Goal: Task Accomplishment & Management: Use online tool/utility

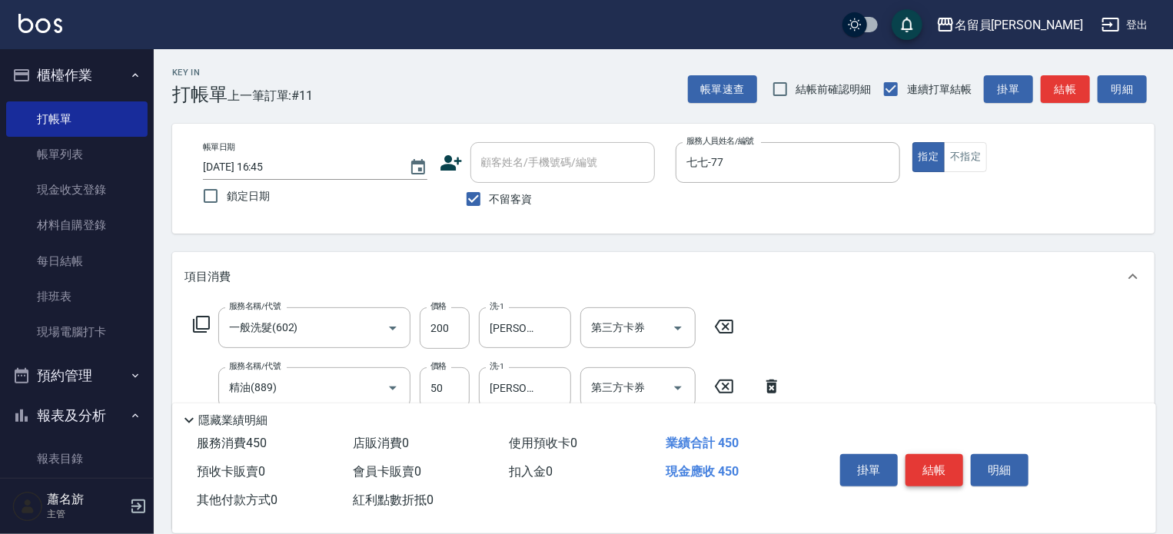
click at [932, 455] on button "結帳" at bounding box center [934, 470] width 58 height 32
click at [932, 455] on div "掛單 結帳 明細" at bounding box center [934, 472] width 201 height 48
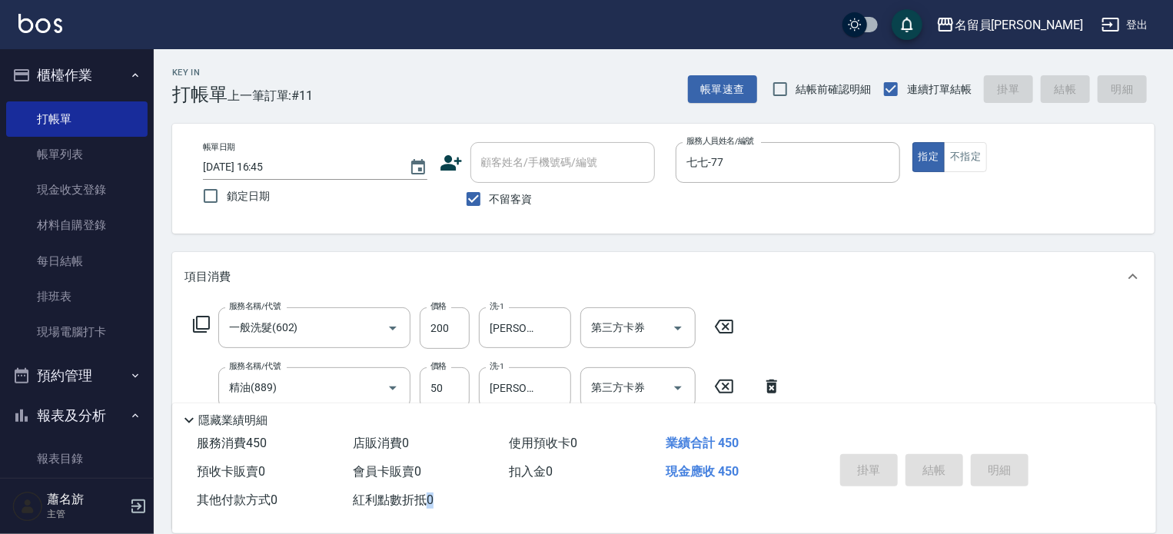
type input "[DATE] 17:51"
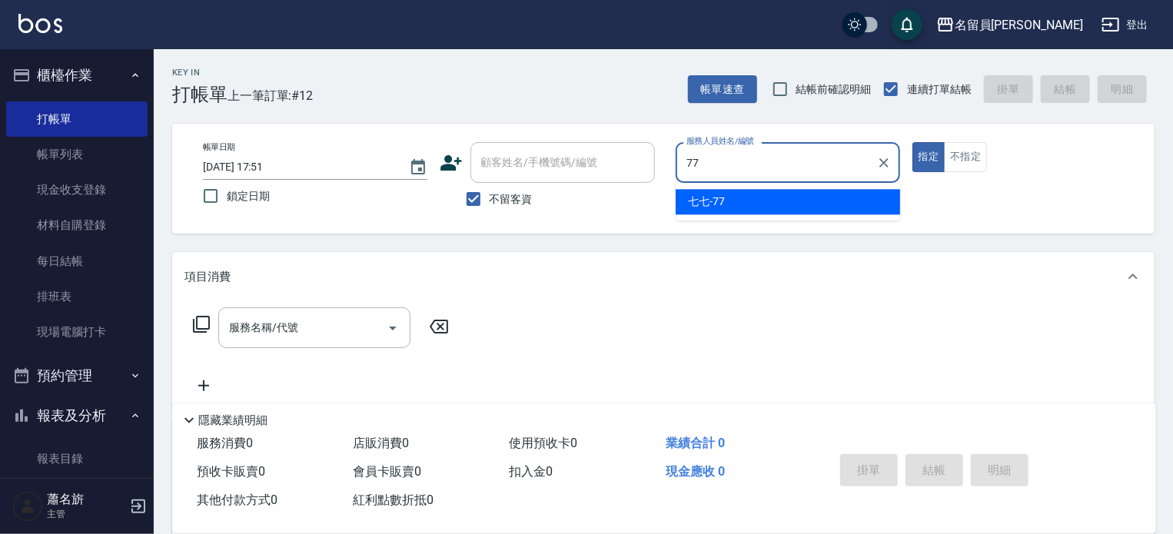
type input "七七-77"
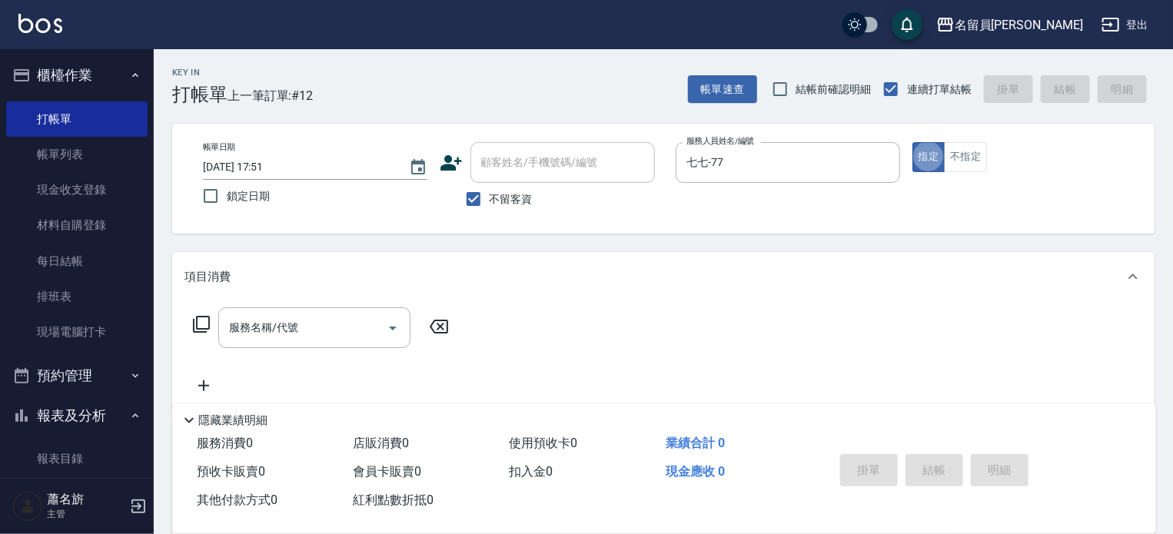
type button "true"
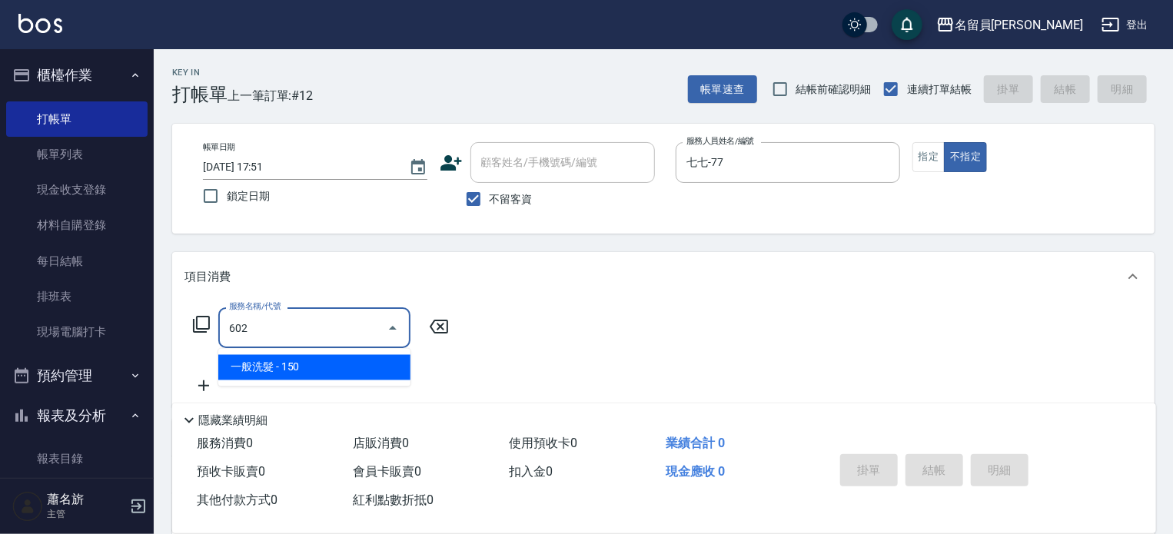
type input "一般洗髮(602)"
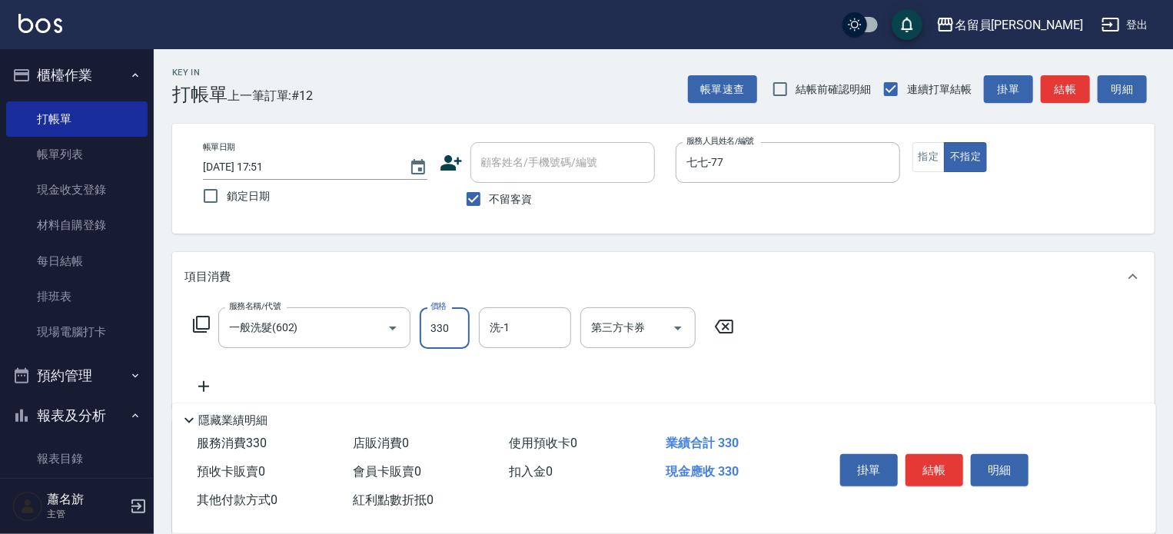
type input "330"
type input "[PERSON_NAME]-17"
click at [927, 472] on button "結帳" at bounding box center [934, 470] width 58 height 32
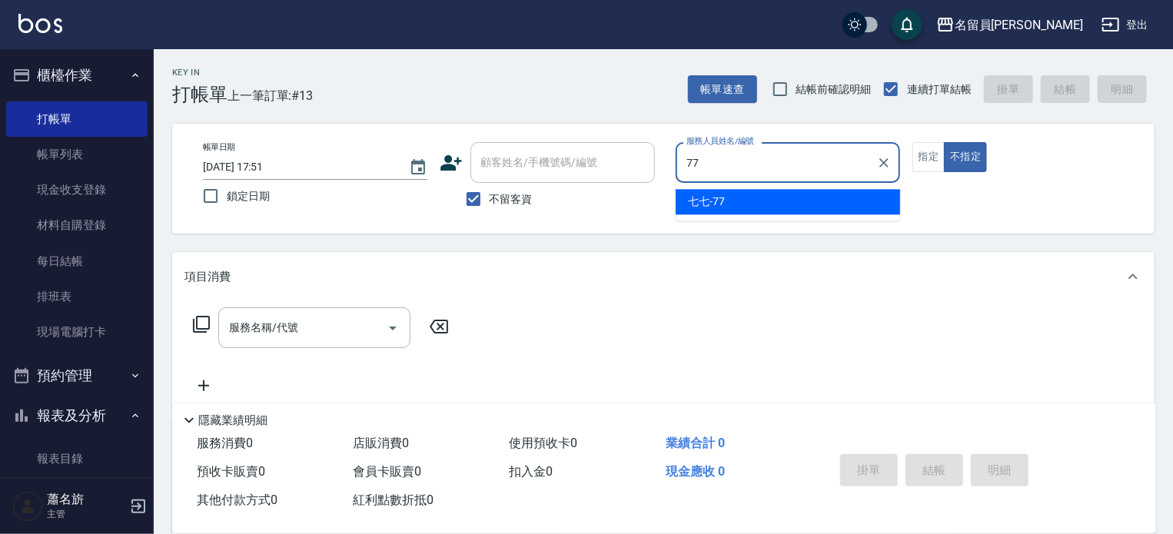
type input "七七-77"
type button "false"
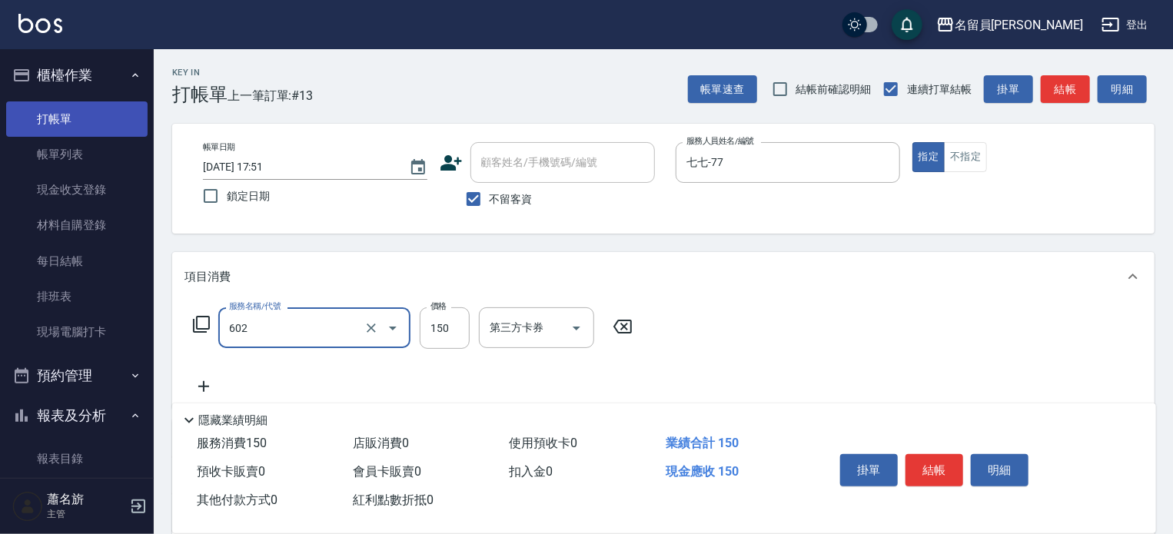
type input "一般洗髮(602)"
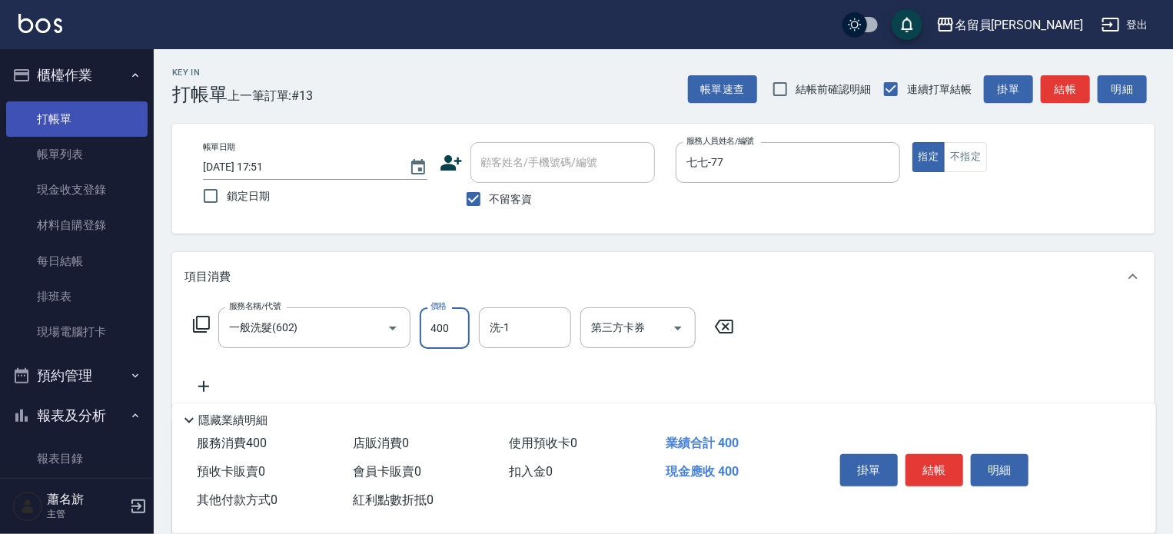
type input "400"
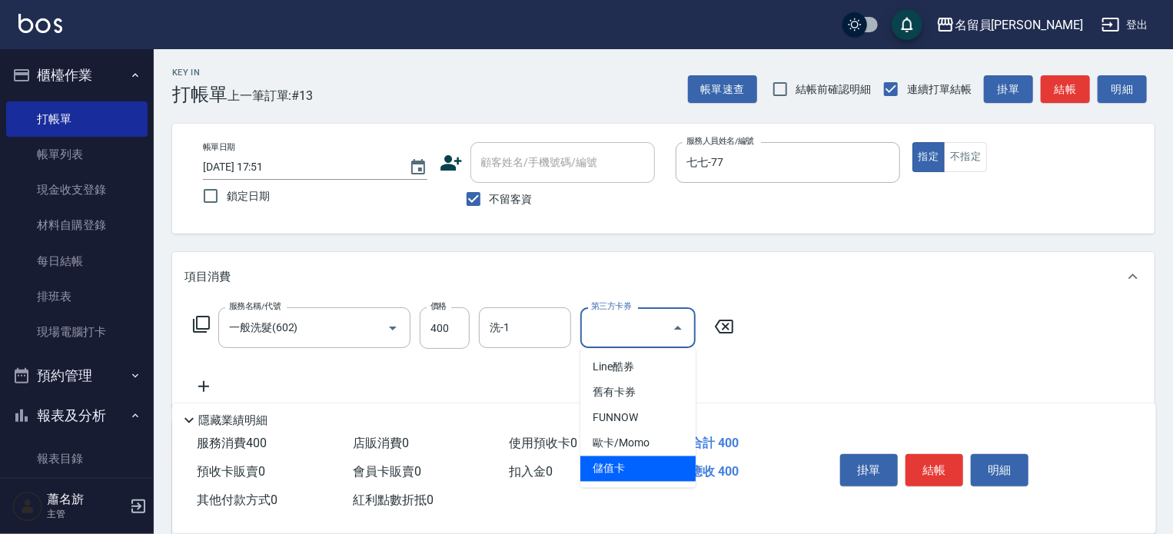
type input "儲值卡"
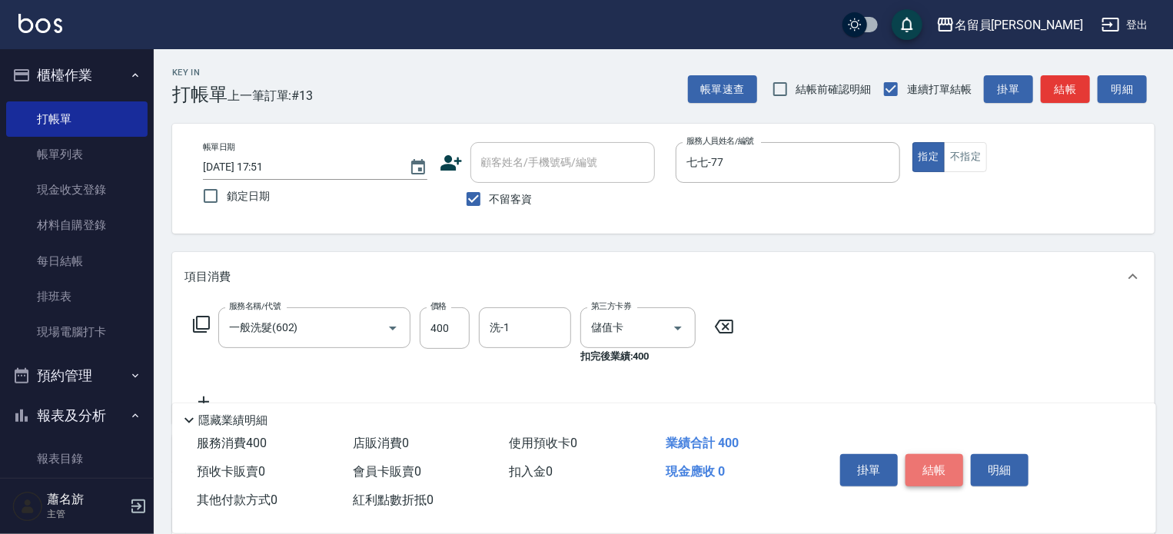
click at [946, 462] on button "結帳" at bounding box center [934, 470] width 58 height 32
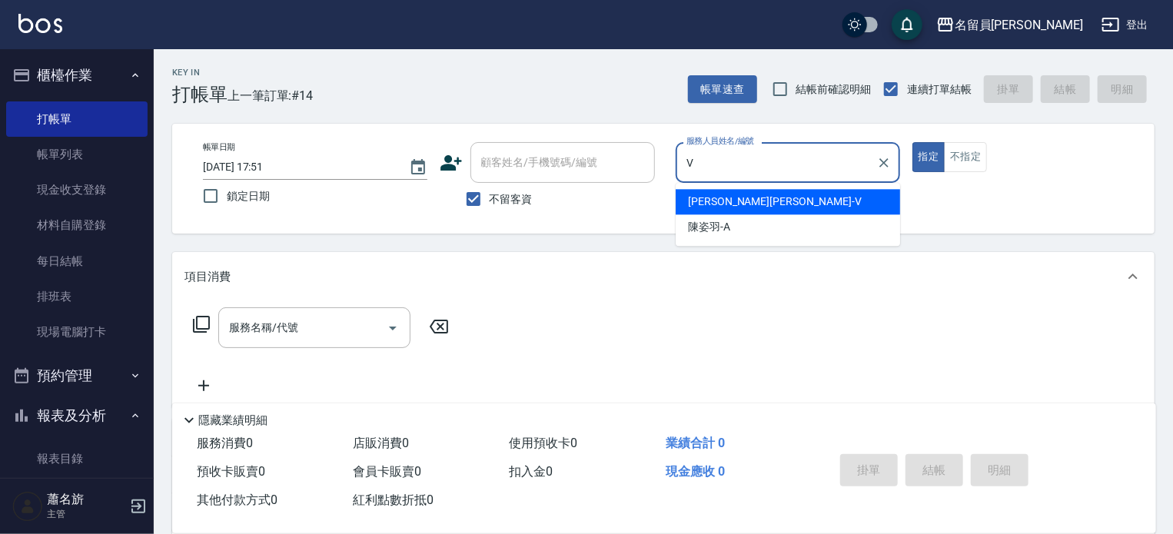
type input "[PERSON_NAME][PERSON_NAME]-V"
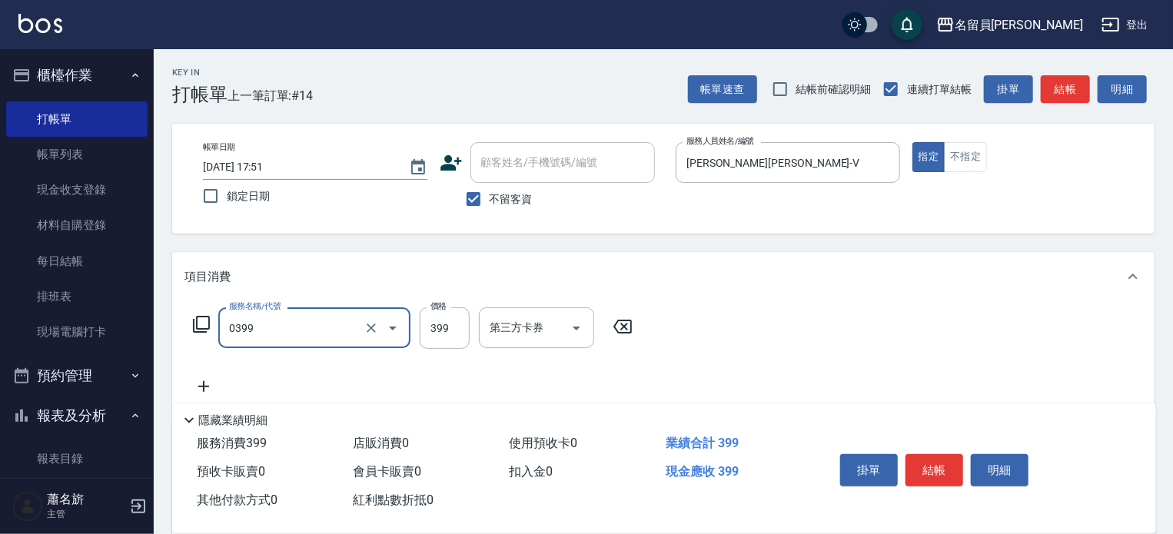
type input "海鹽SPA(0399)"
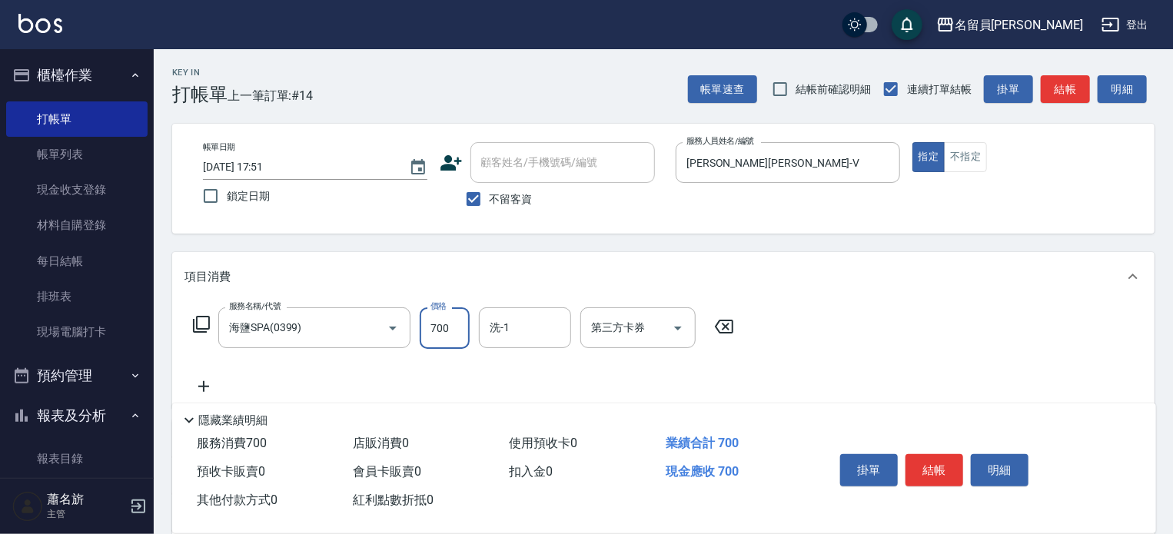
type input "700"
type input "[PERSON_NAME]-15"
click at [948, 462] on button "結帳" at bounding box center [934, 470] width 58 height 32
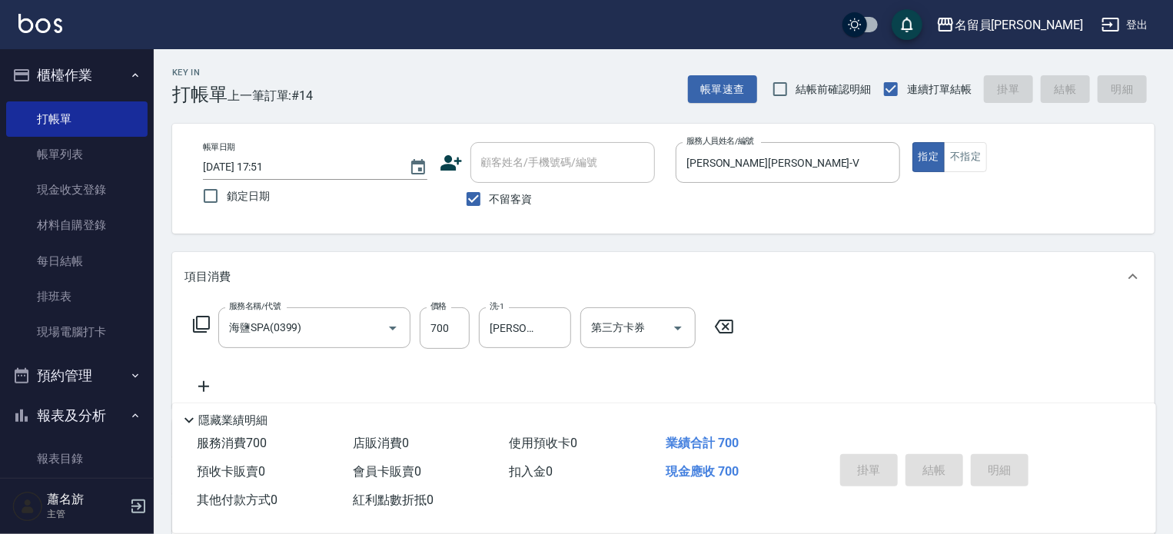
type input "[DATE] 17:52"
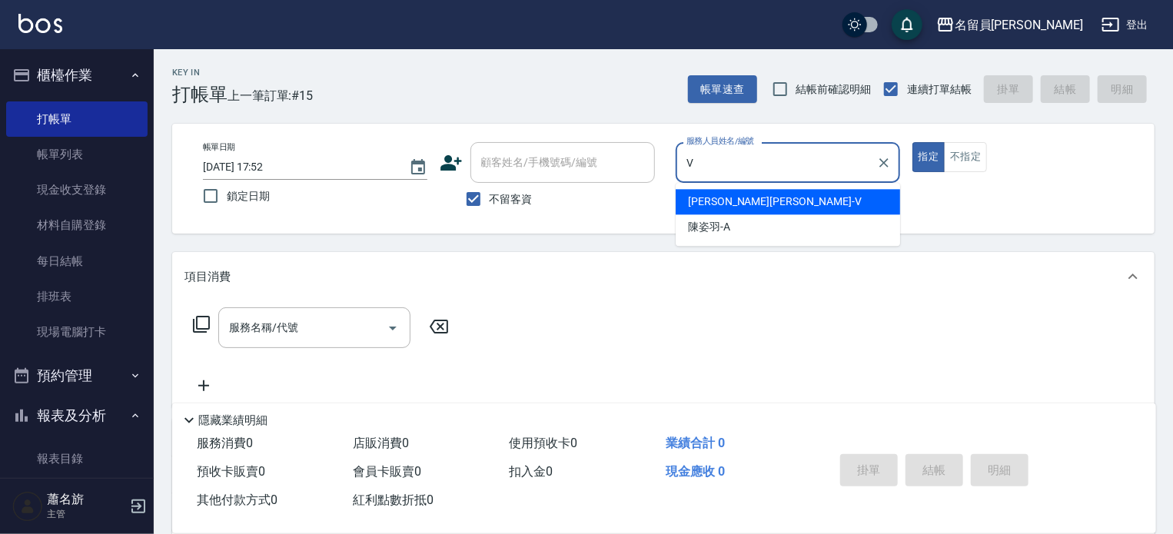
type input "[PERSON_NAME][PERSON_NAME]-V"
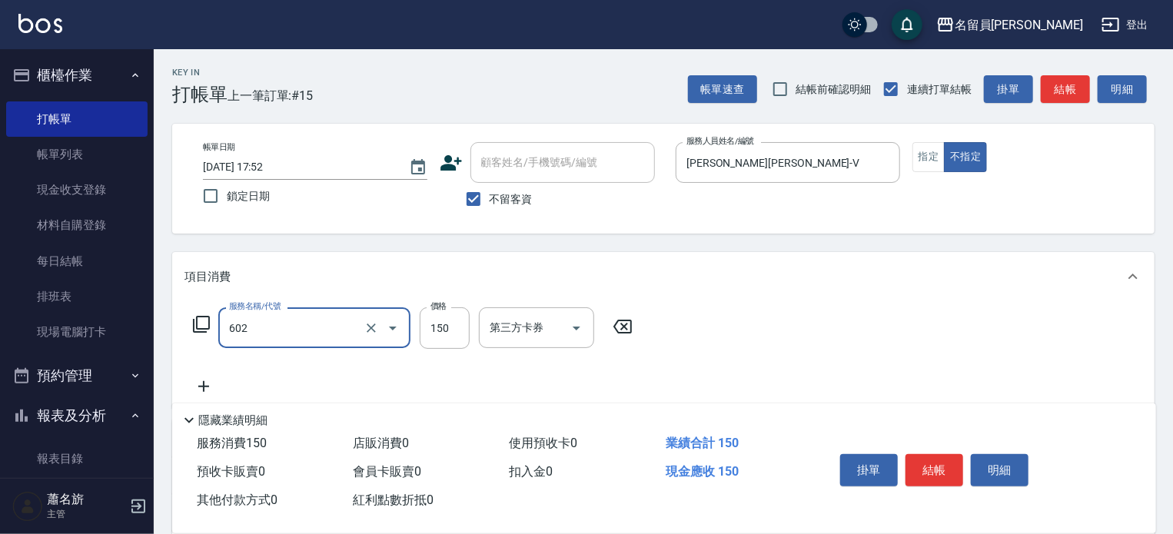
type input "一般洗髮(602)"
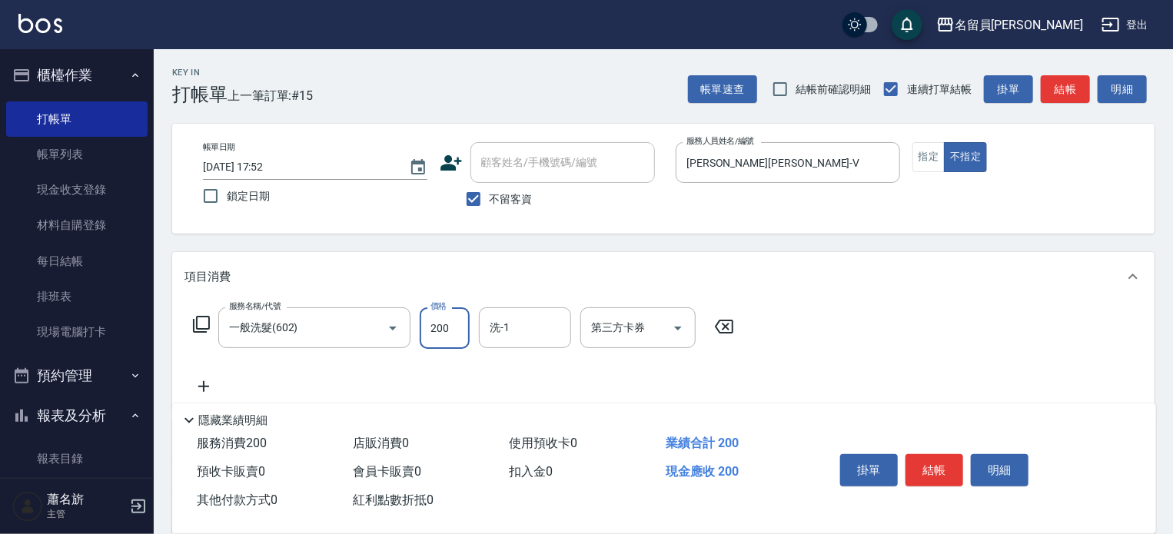
type input "200"
type input "[PERSON_NAME]-15"
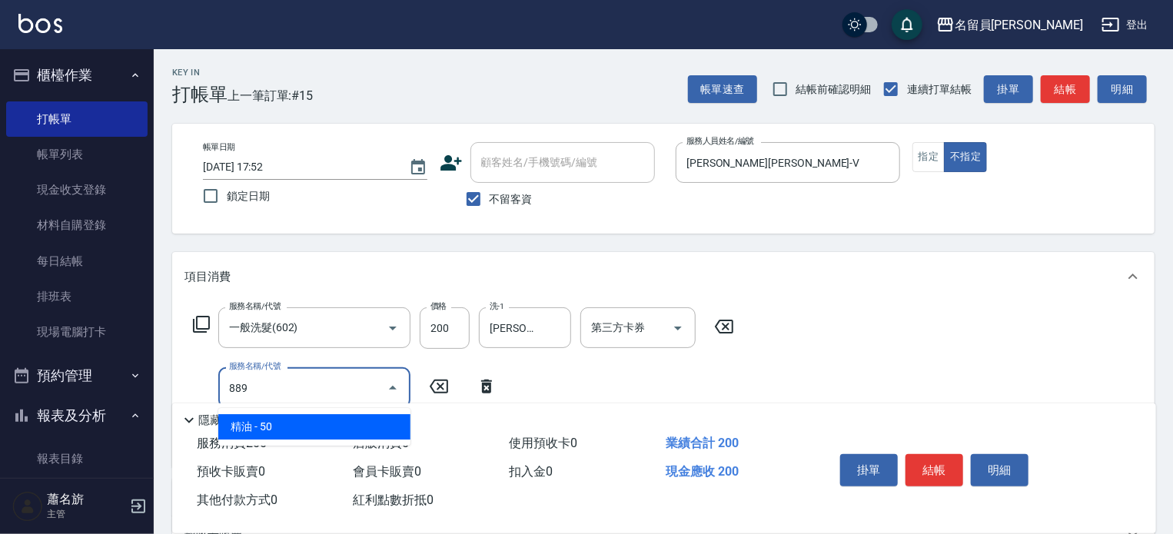
type input "精油(889)"
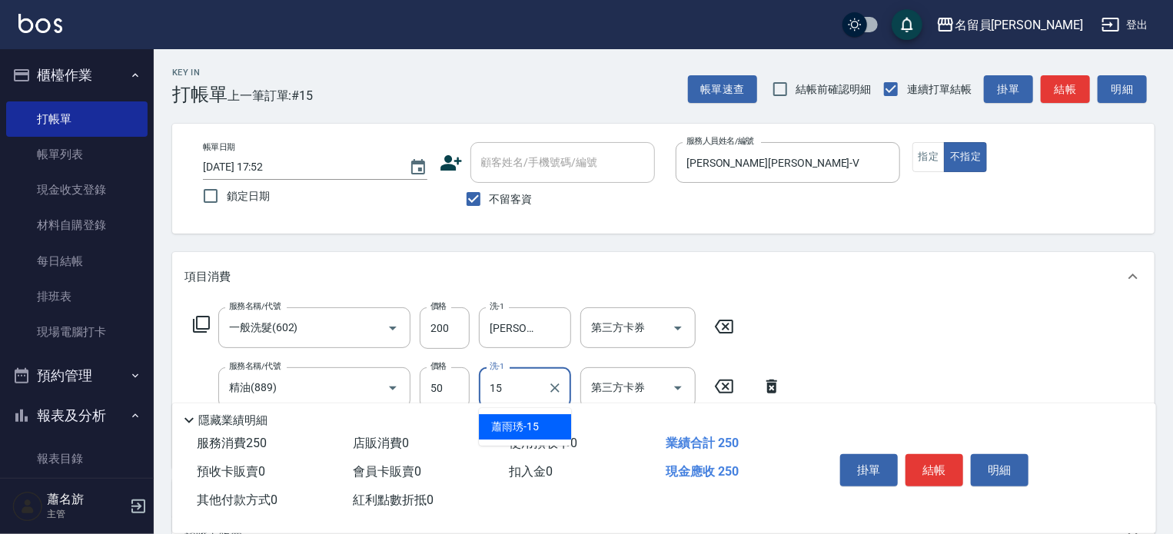
type input "[PERSON_NAME]-15"
type input "瞬間保養(415)"
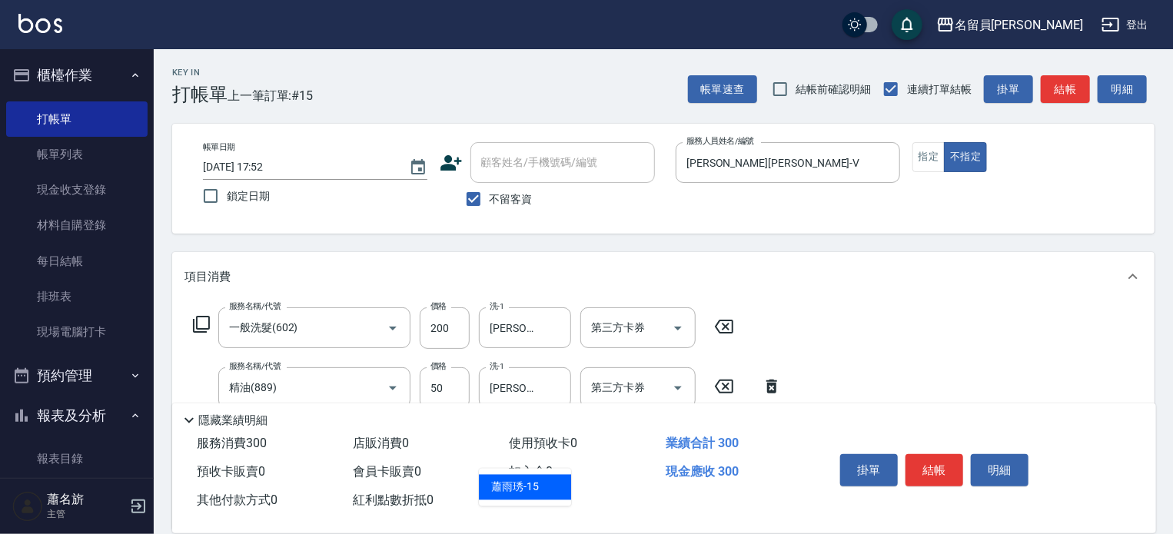
type input "[PERSON_NAME]-15"
click at [945, 454] on button "結帳" at bounding box center [934, 470] width 58 height 32
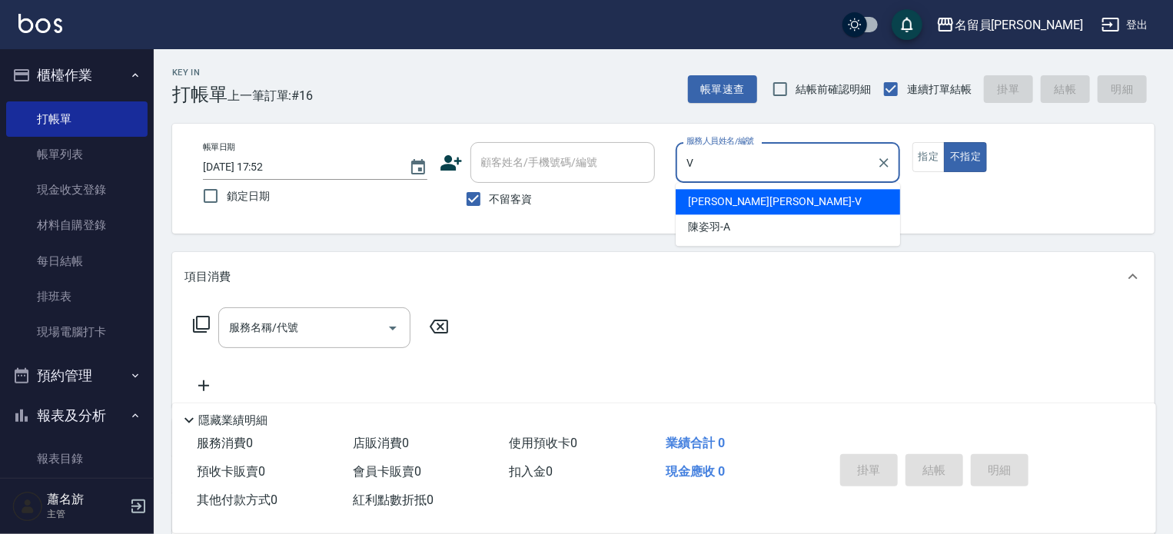
type input "[PERSON_NAME][PERSON_NAME]-V"
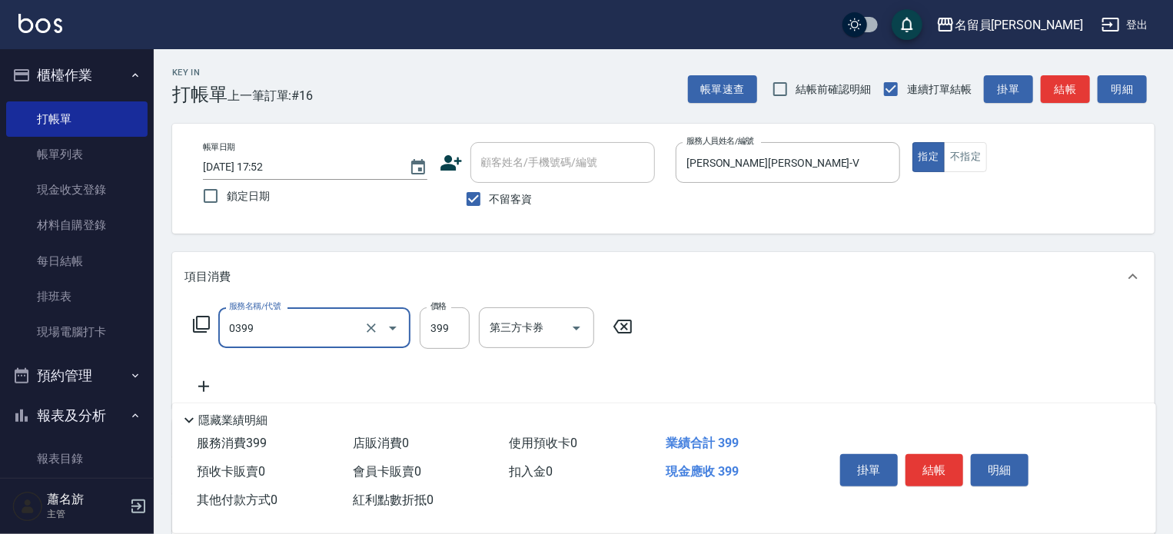
type input "海鹽SPA(0399)"
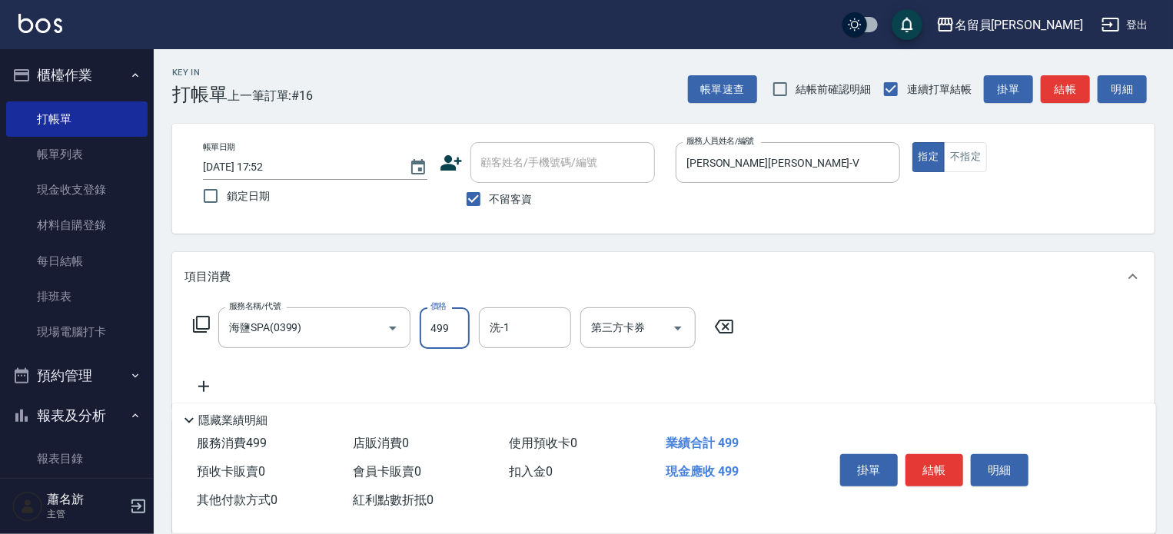
type input "499"
type input "[PERSON_NAME]-15"
click at [925, 464] on button "結帳" at bounding box center [934, 470] width 58 height 32
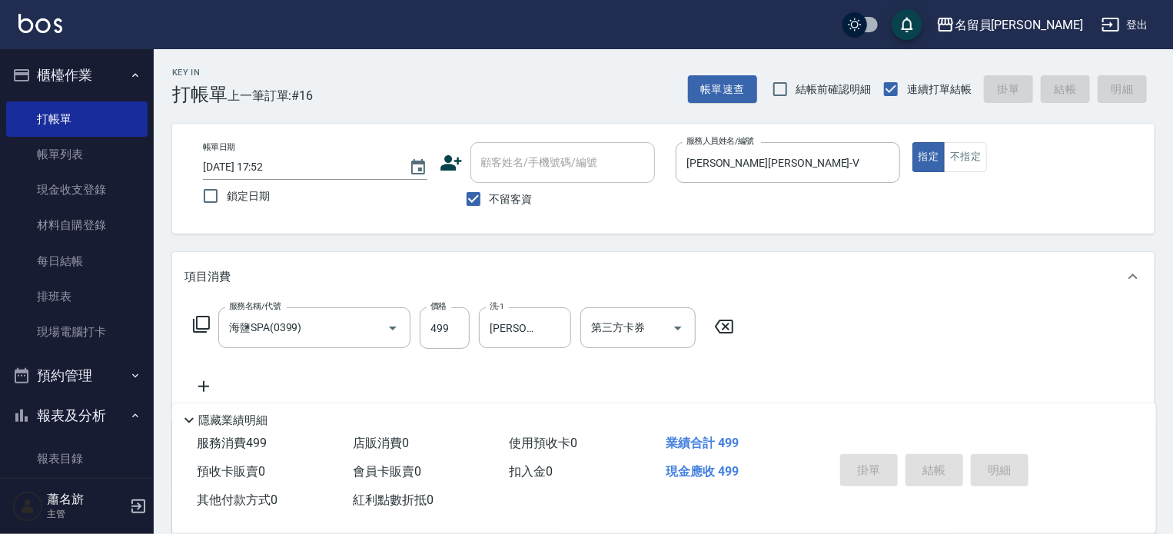
drag, startPoint x: 925, startPoint y: 464, endPoint x: 950, endPoint y: 437, distance: 37.0
click at [926, 464] on div "掛單 結帳 明細" at bounding box center [934, 472] width 201 height 48
type input "[DATE] 17:53"
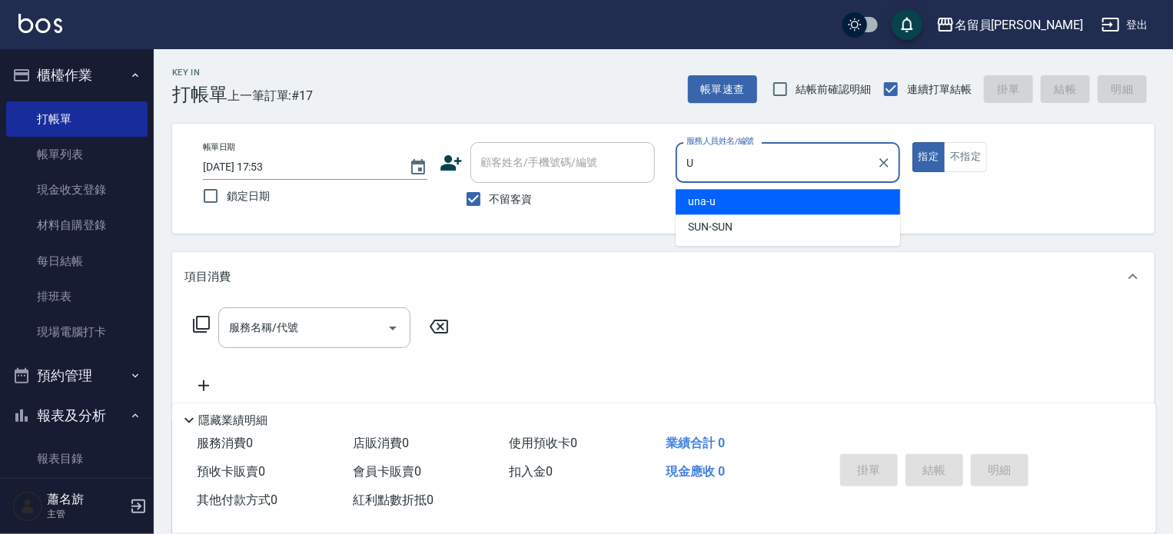
type input "una-u"
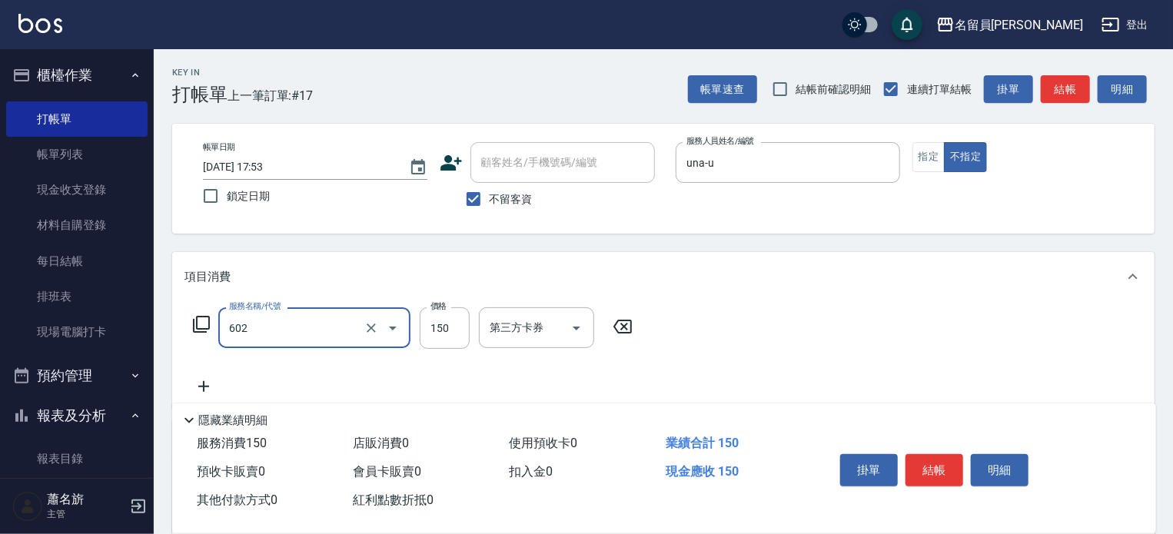
type input "一般洗髮(602)"
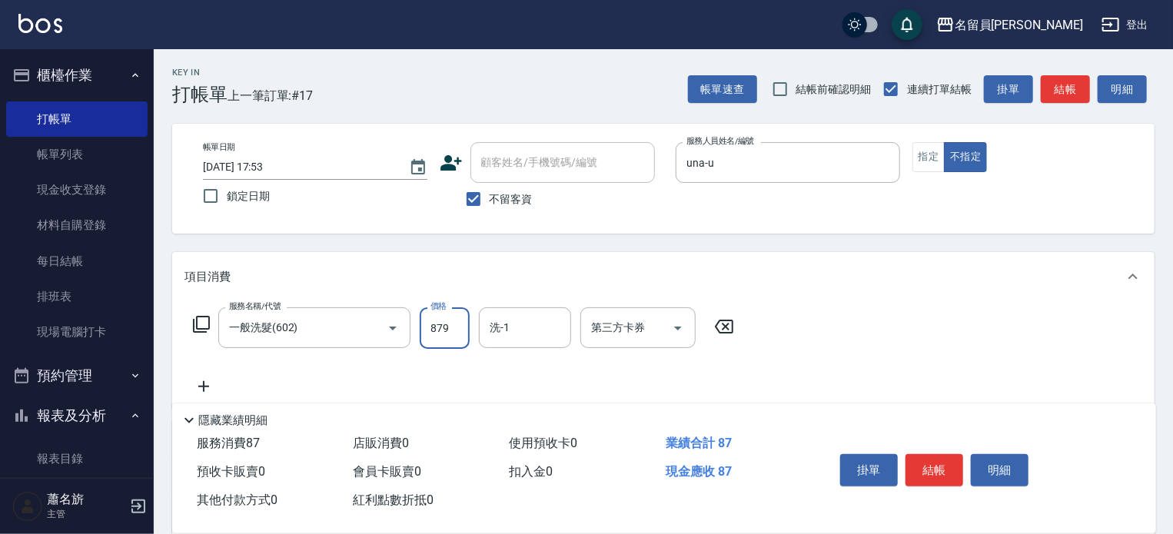
type input "879"
drag, startPoint x: 950, startPoint y: 473, endPoint x: 952, endPoint y: 460, distance: 12.5
click at [950, 473] on button "結帳" at bounding box center [934, 470] width 58 height 32
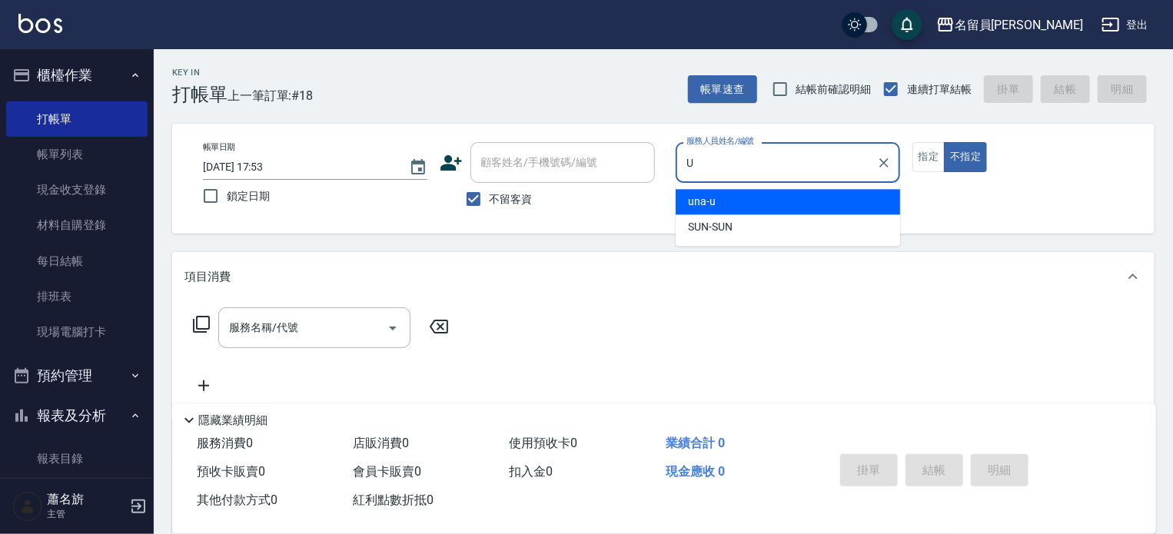
type input "una-u"
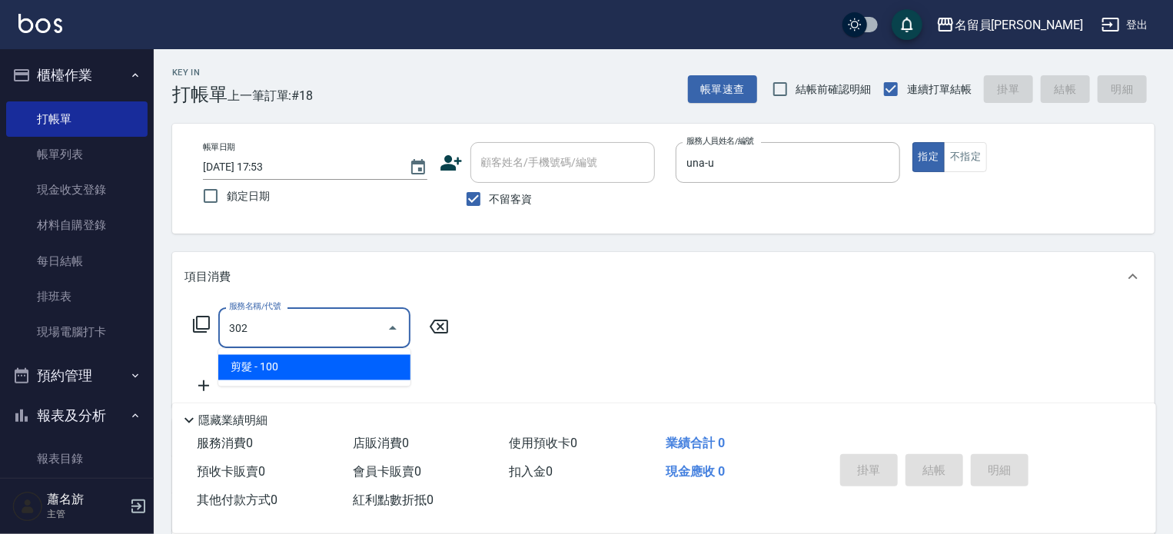
type input "剪髮(302)"
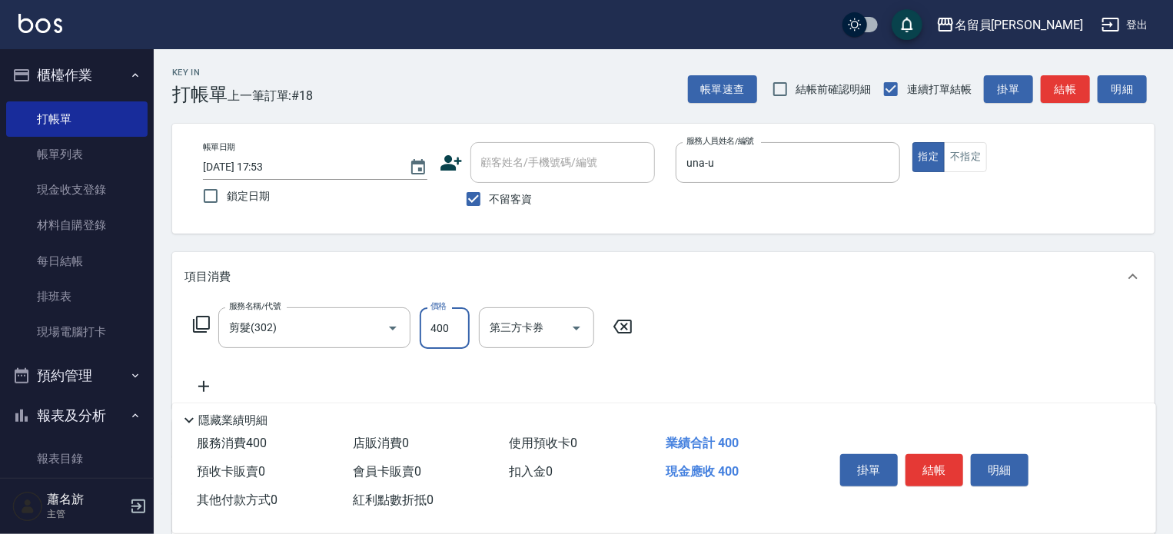
type input "400"
click at [924, 472] on button "結帳" at bounding box center [934, 470] width 58 height 32
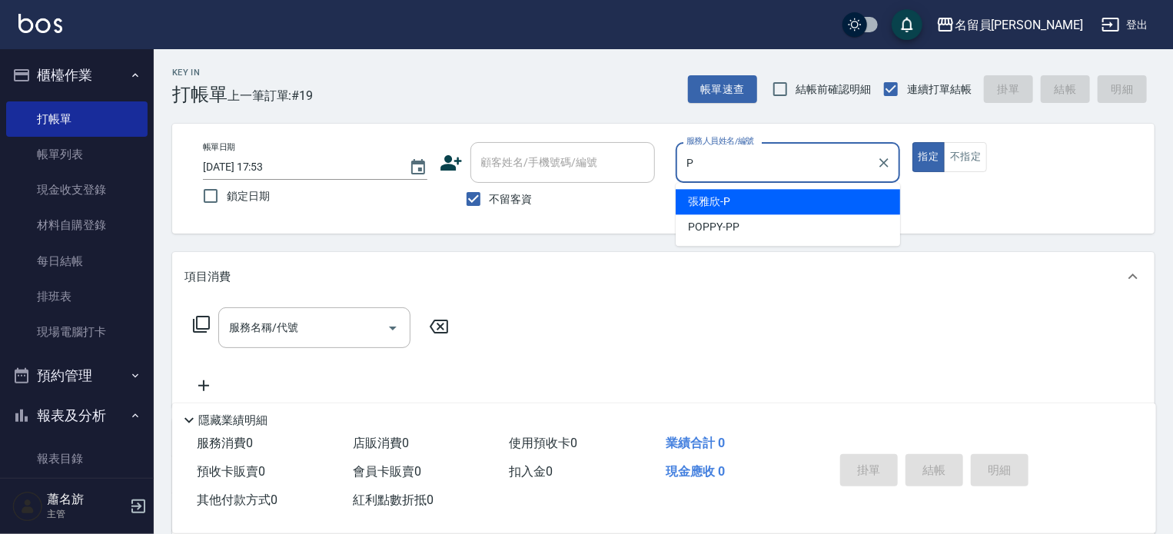
type input "[PERSON_NAME]"
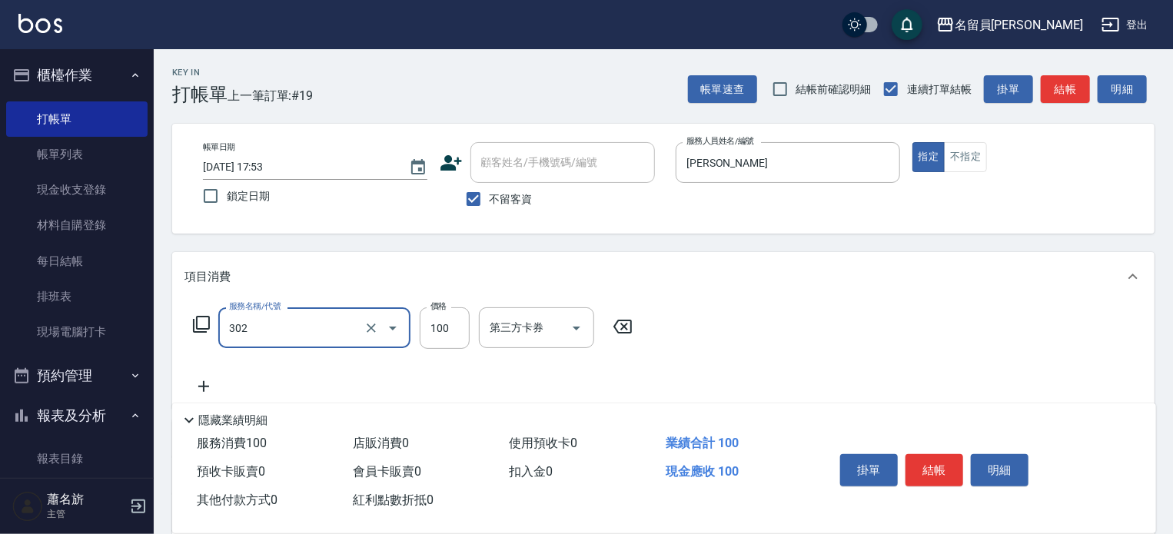
type input "剪髮(302)"
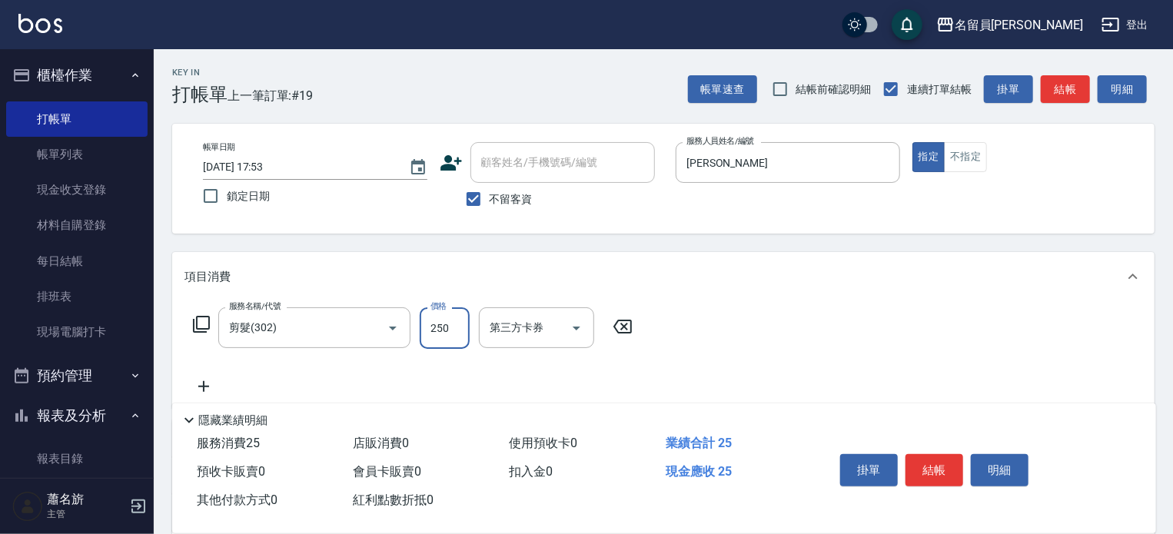
type input "250"
click at [925, 458] on button "結帳" at bounding box center [934, 470] width 58 height 32
click at [925, 458] on div "掛單 結帳 明細" at bounding box center [934, 472] width 201 height 48
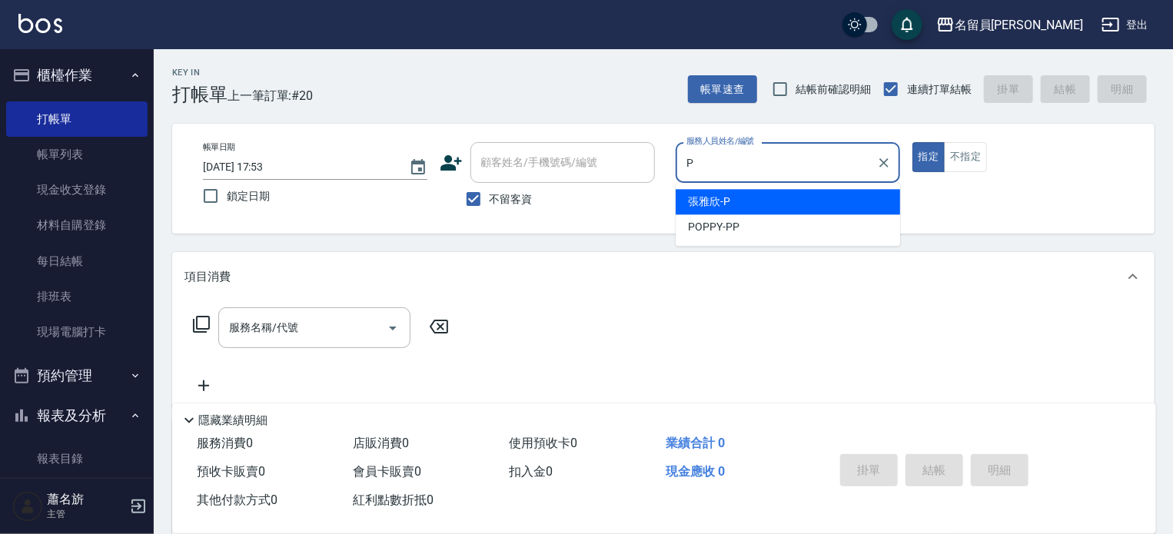
type input "[PERSON_NAME]"
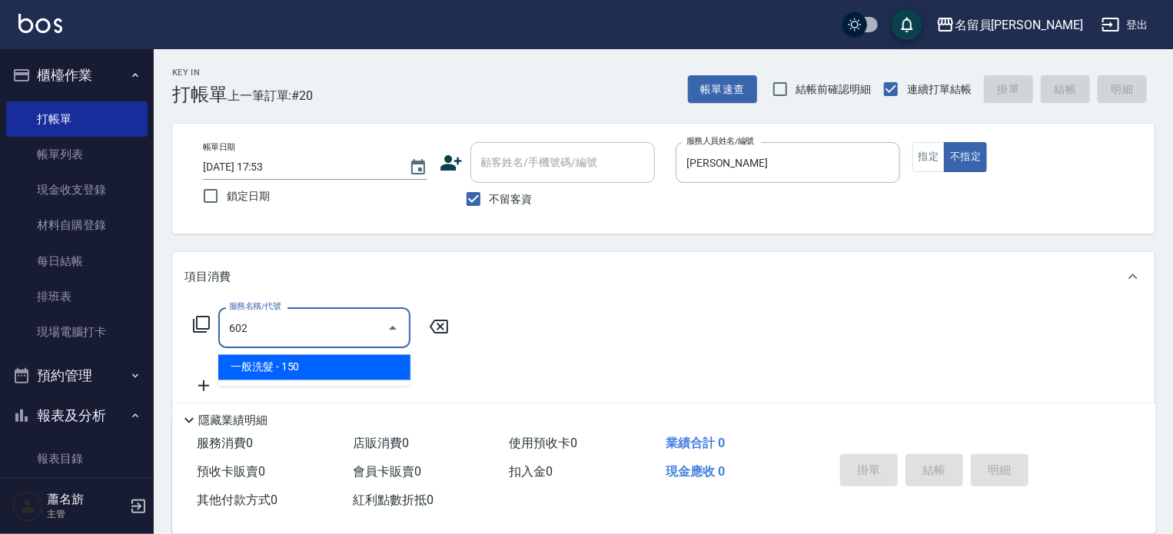
type input "一般洗髮(602)"
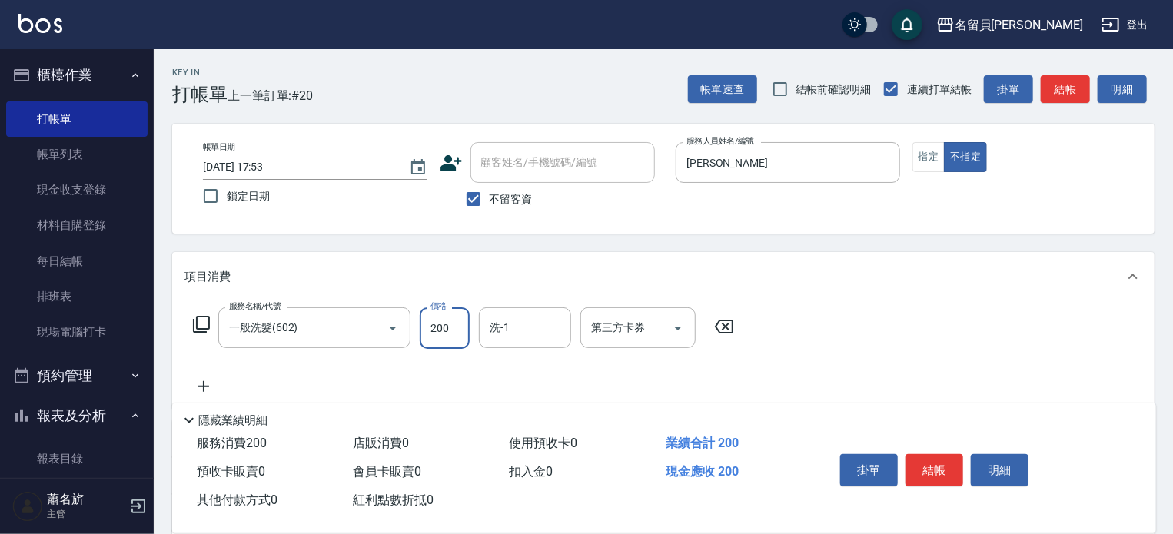
type input "200"
type input "[PERSON_NAME]-17"
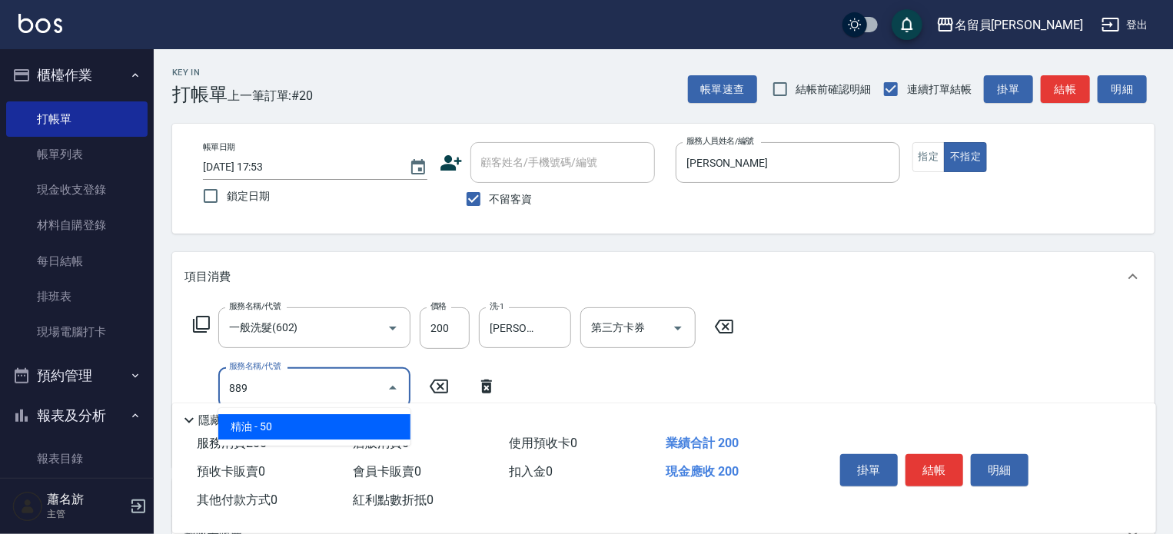
type input "精油(889)"
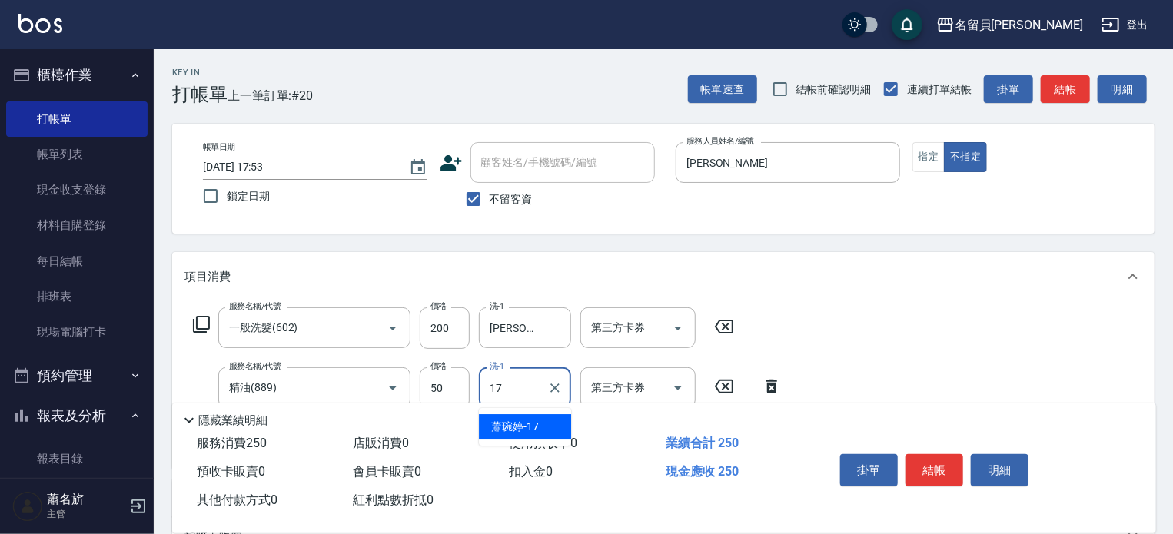
type input "[PERSON_NAME]-17"
type input "剪髮(302)"
type input "130"
drag, startPoint x: 920, startPoint y: 460, endPoint x: 950, endPoint y: 427, distance: 44.6
click at [924, 460] on button "結帳" at bounding box center [934, 470] width 58 height 32
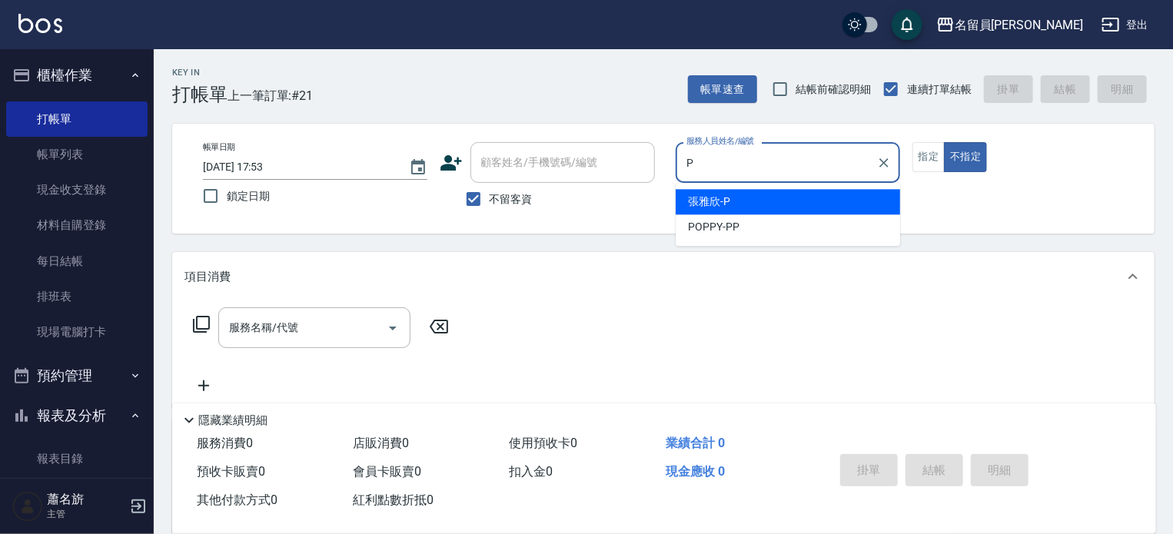
type input "[PERSON_NAME]"
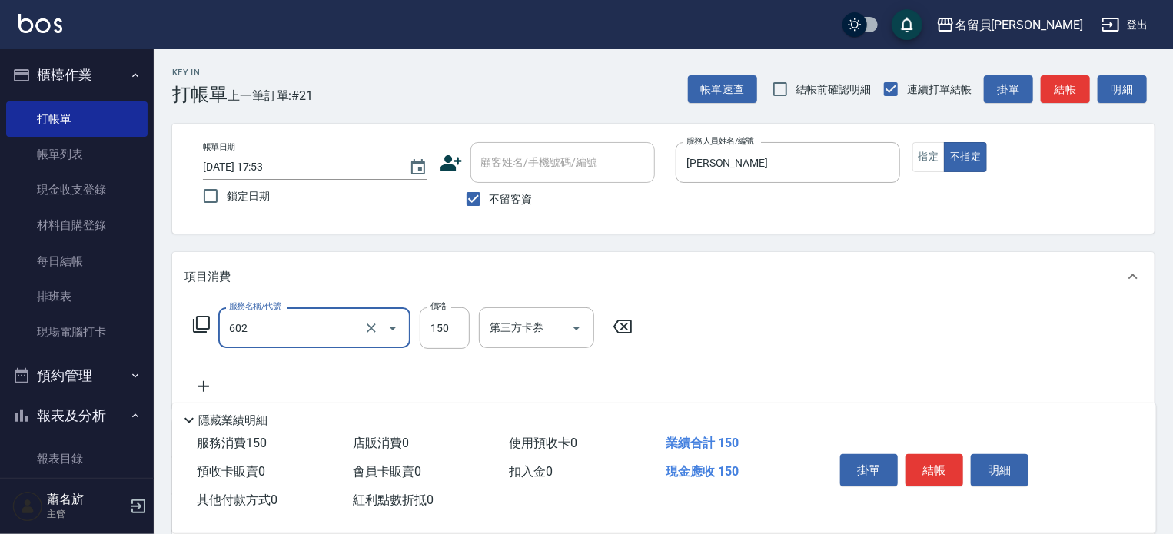
type input "一般洗髮(602)"
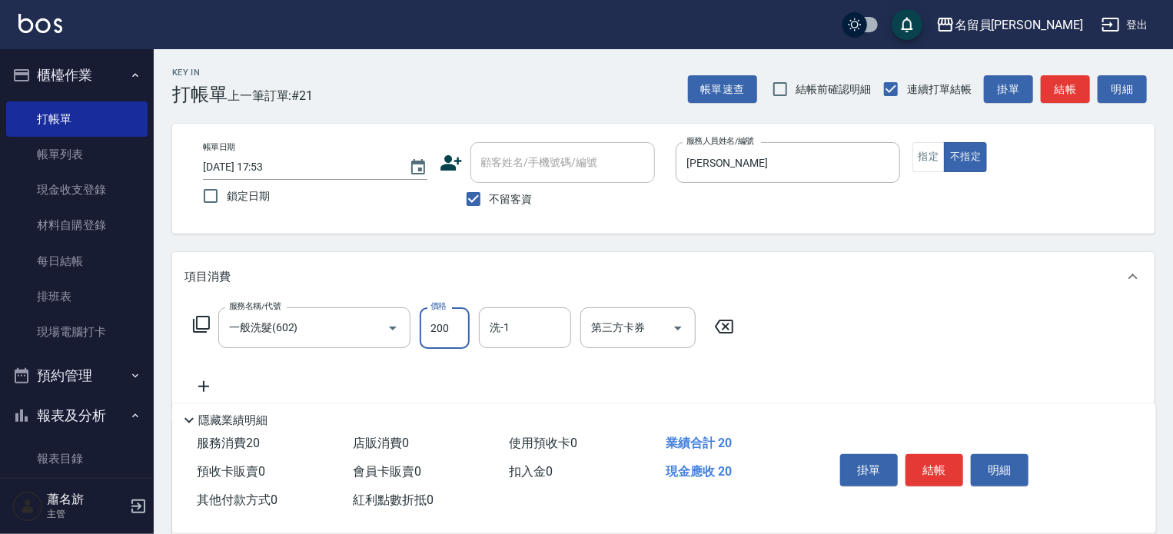
type input "200"
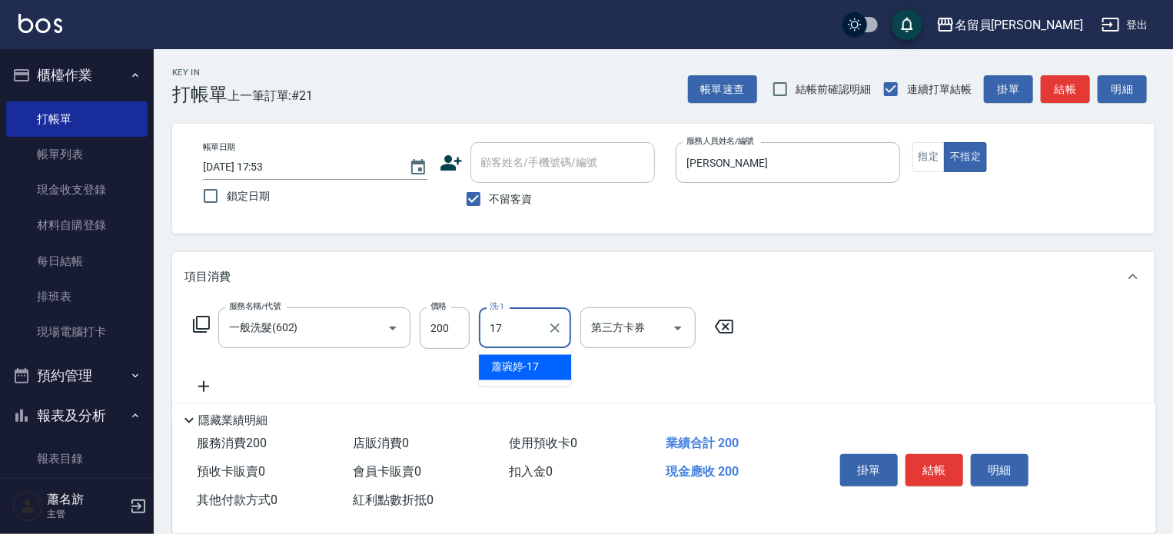
type input "[PERSON_NAME]-17"
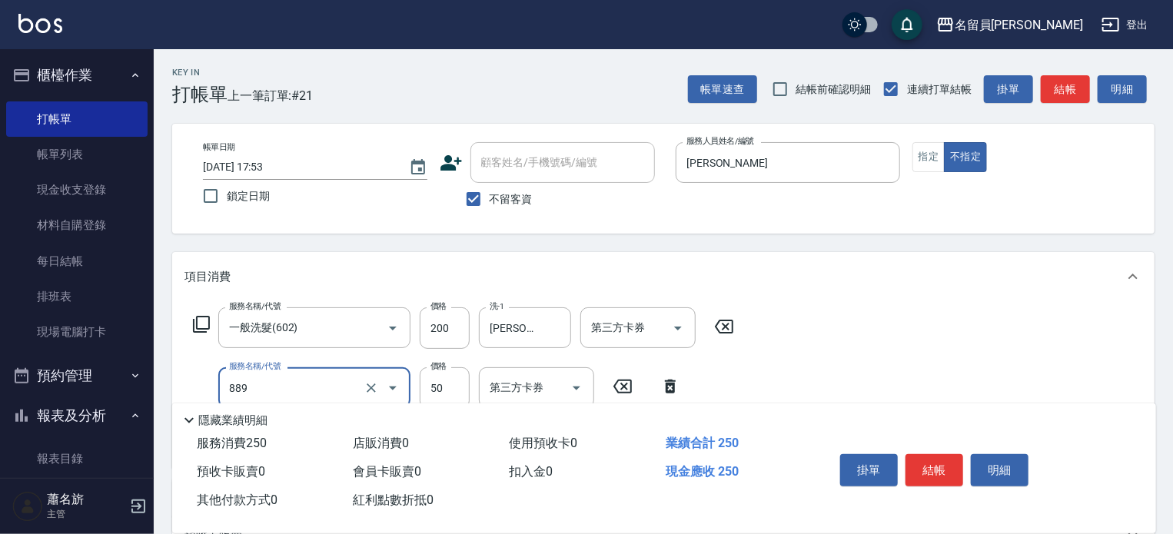
type input "精油(889)"
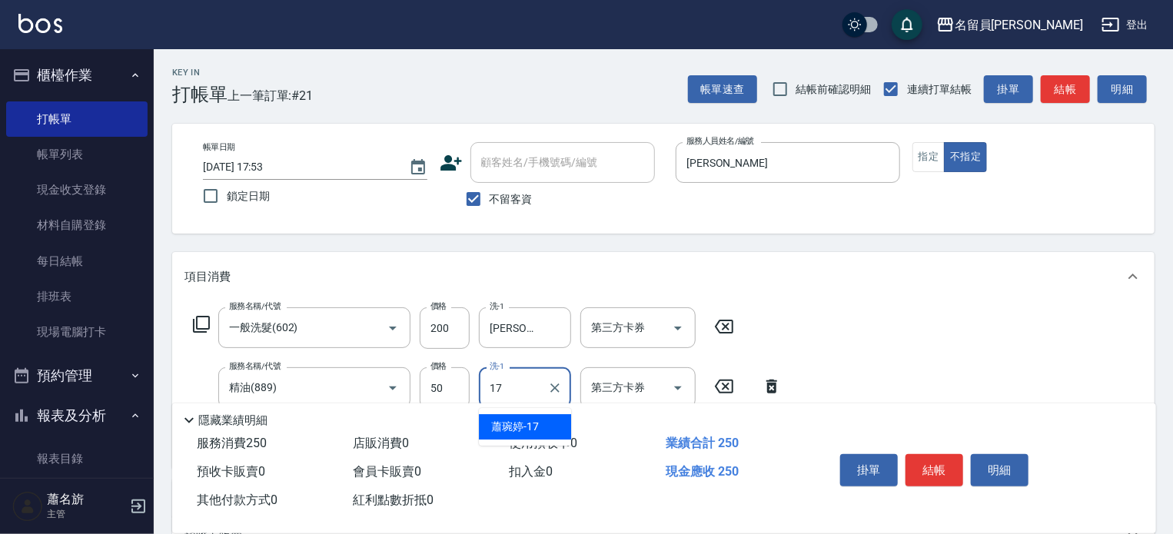
type input "[PERSON_NAME]-17"
type input "剪髮(302)"
type input "130"
click at [944, 448] on div "掛單 結帳 明細" at bounding box center [934, 472] width 201 height 48
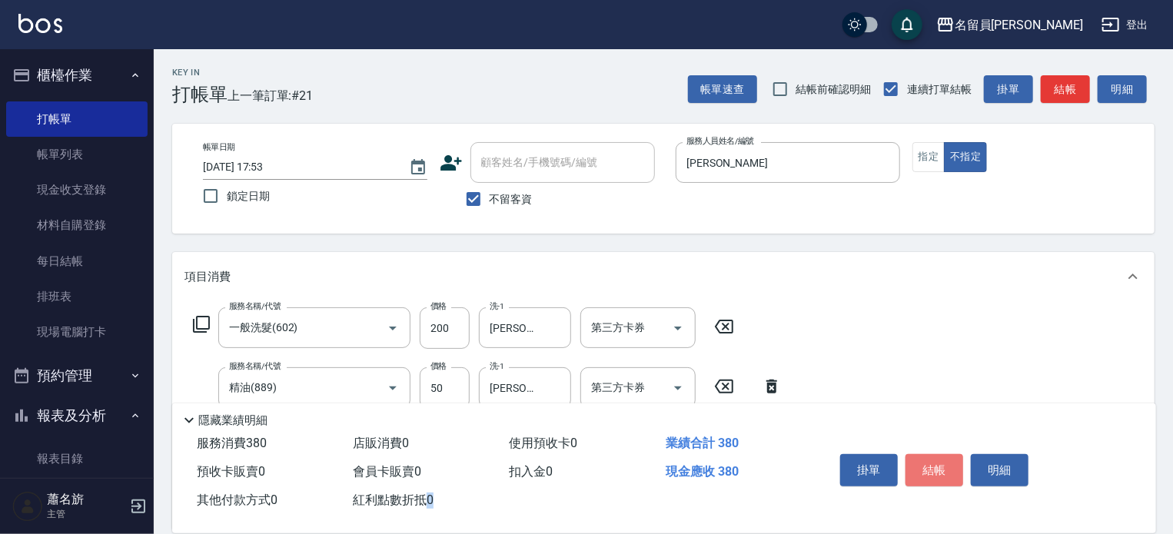
drag, startPoint x: 947, startPoint y: 470, endPoint x: 958, endPoint y: 448, distance: 25.1
click at [953, 470] on button "結帳" at bounding box center [934, 470] width 58 height 32
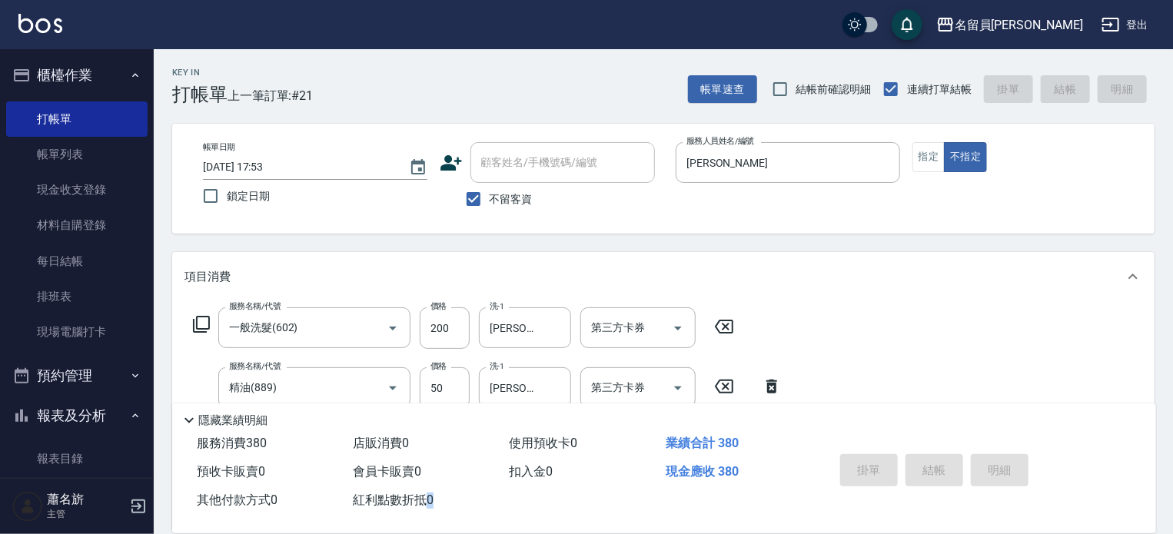
type input "[DATE] 17:54"
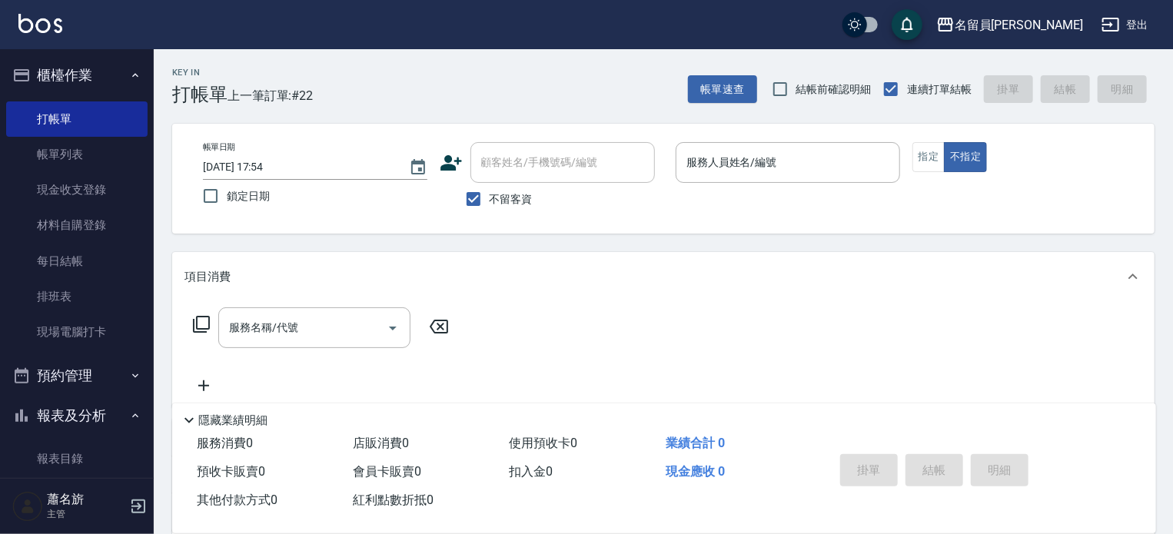
click at [962, 411] on div "隱藏業績明細" at bounding box center [668, 420] width 976 height 18
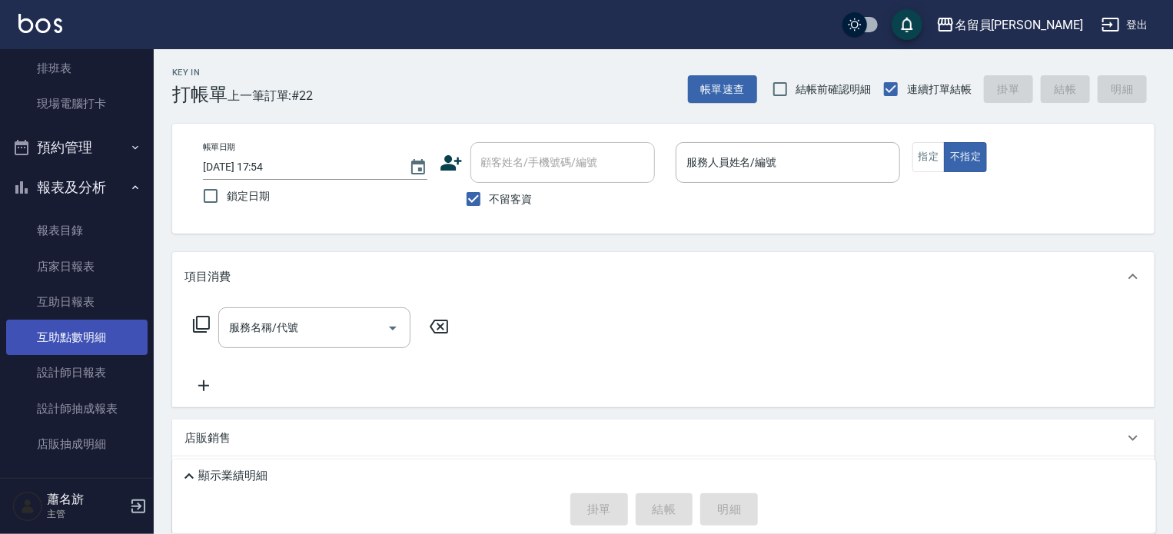
scroll to position [231, 0]
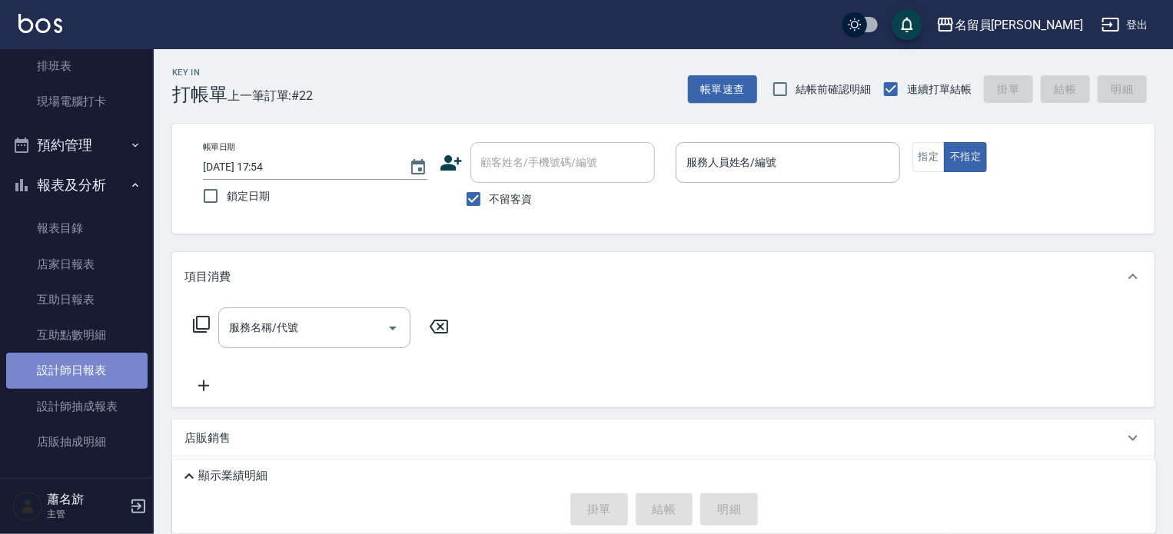
click at [97, 380] on link "設計師日報表" at bounding box center [76, 370] width 141 height 35
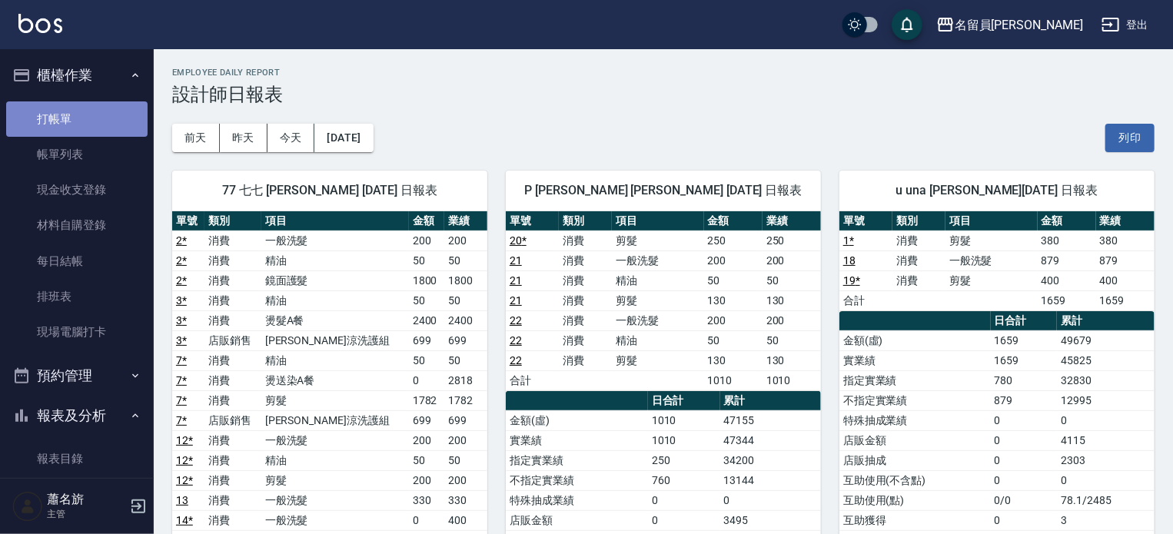
click at [85, 112] on link "打帳單" at bounding box center [76, 118] width 141 height 35
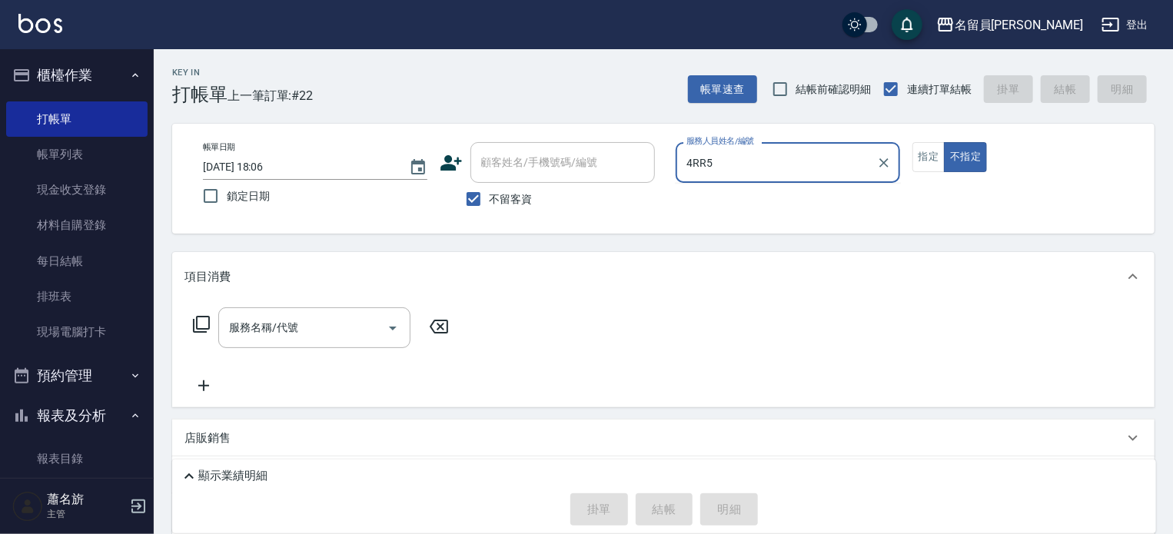
type input "4RR5"
